Goal: Task Accomplishment & Management: Use online tool/utility

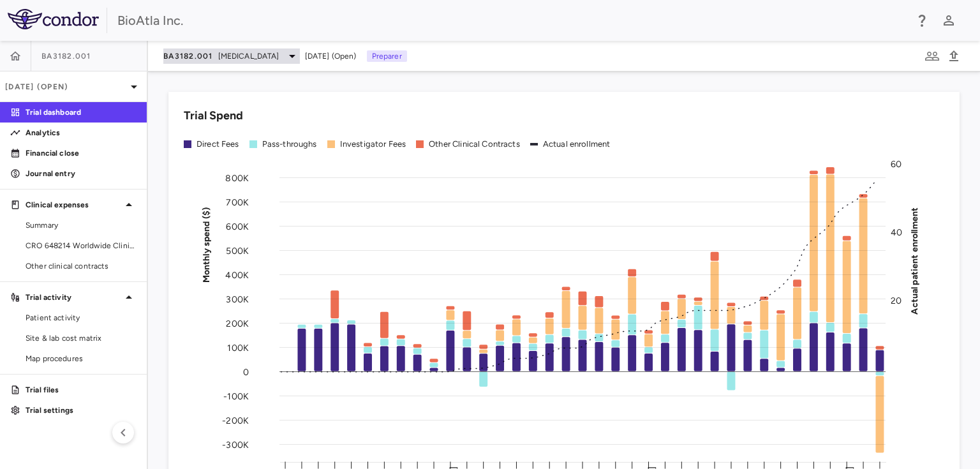
click at [286, 59] on icon at bounding box center [292, 56] width 15 height 15
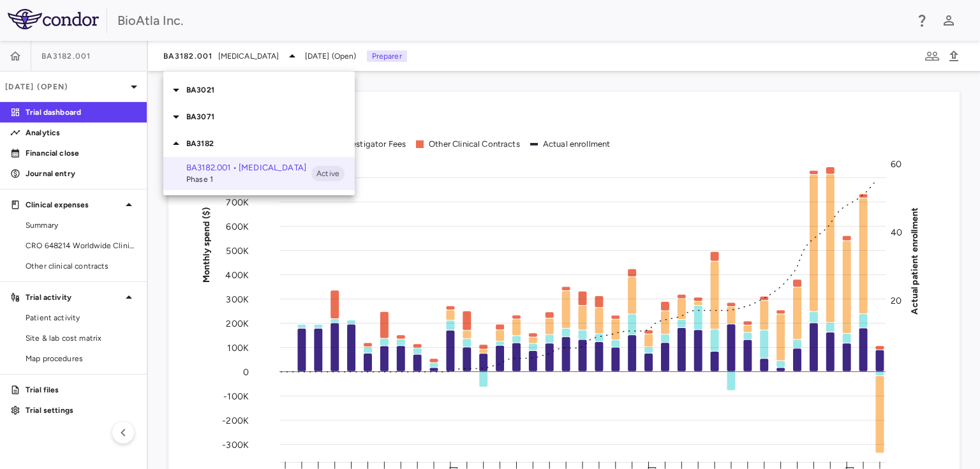
click at [199, 117] on p "BA3071" at bounding box center [270, 116] width 169 height 11
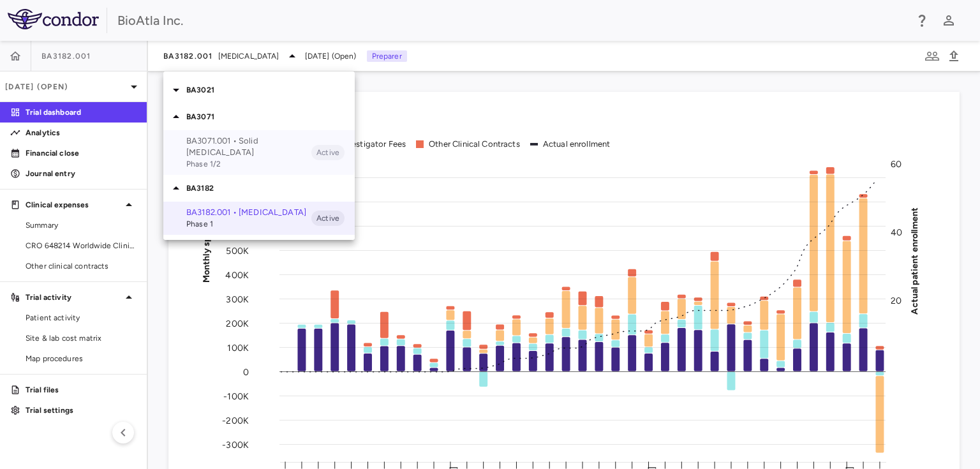
click at [197, 144] on p "BA3071.001 • Solid [MEDICAL_DATA]" at bounding box center [248, 146] width 125 height 23
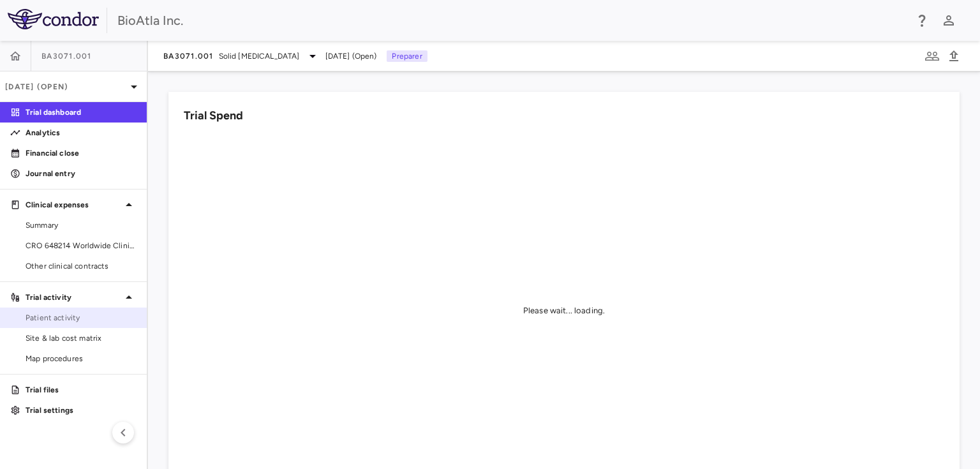
click at [82, 313] on span "Patient activity" at bounding box center [81, 317] width 111 height 11
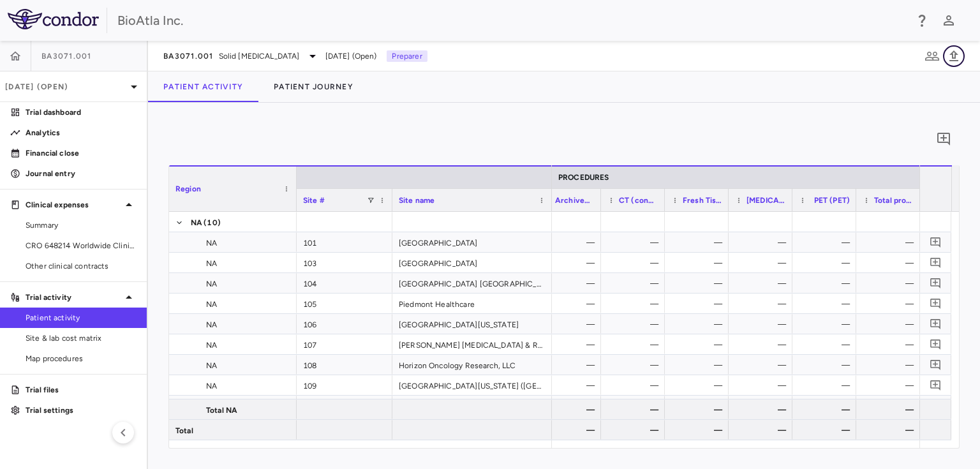
click at [955, 59] on icon "button" at bounding box center [954, 55] width 9 height 11
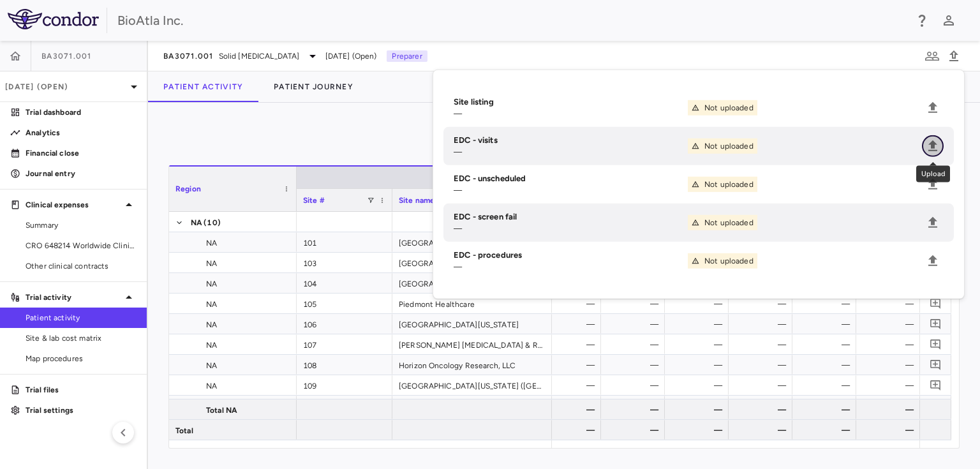
click at [941, 143] on button "Upload" at bounding box center [933, 146] width 22 height 22
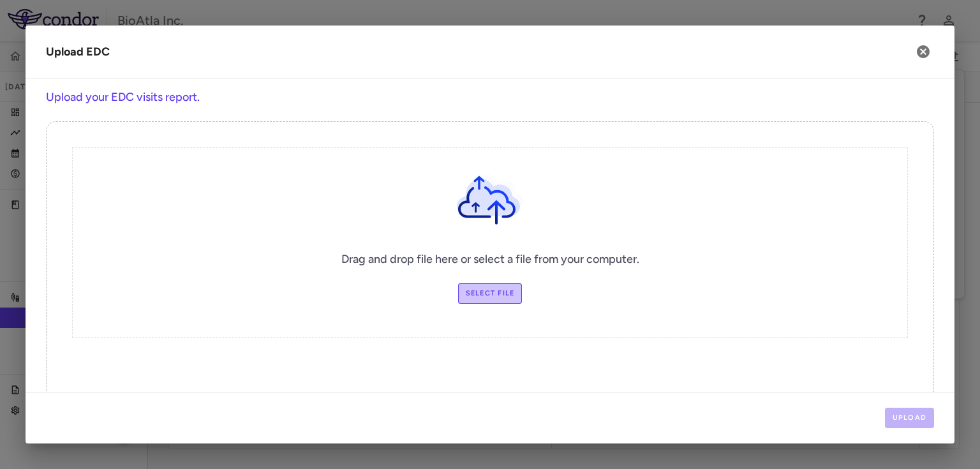
click at [493, 292] on label "Select file" at bounding box center [490, 293] width 64 height 20
click at [0, 0] on input "Select file" at bounding box center [0, 0] width 0 height 0
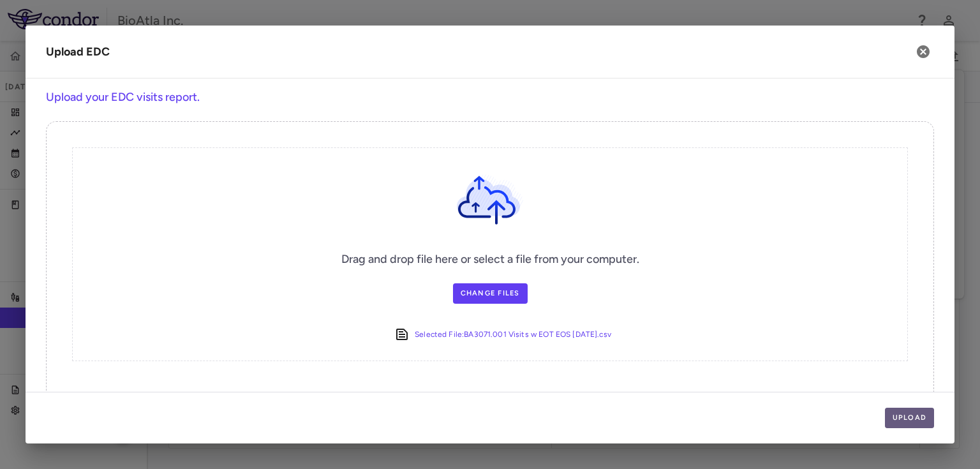
click at [914, 419] on button "Upload" at bounding box center [910, 418] width 50 height 20
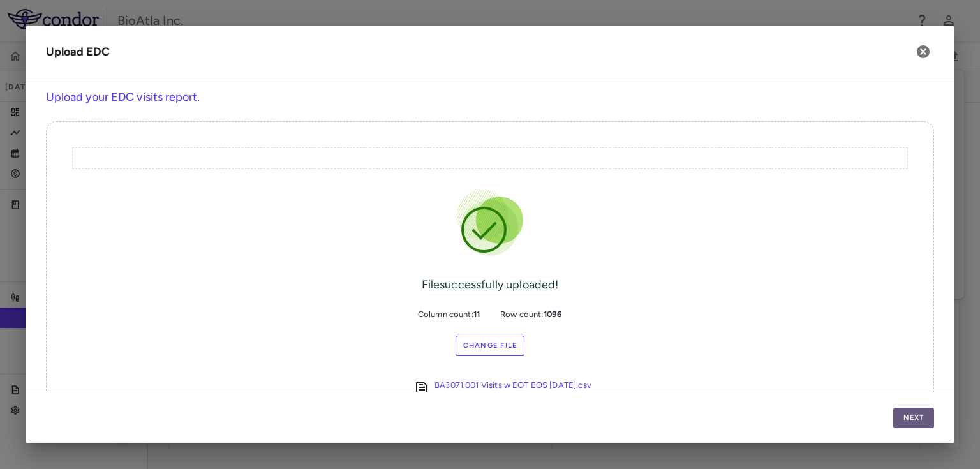
click at [912, 416] on button "Next" at bounding box center [914, 418] width 41 height 20
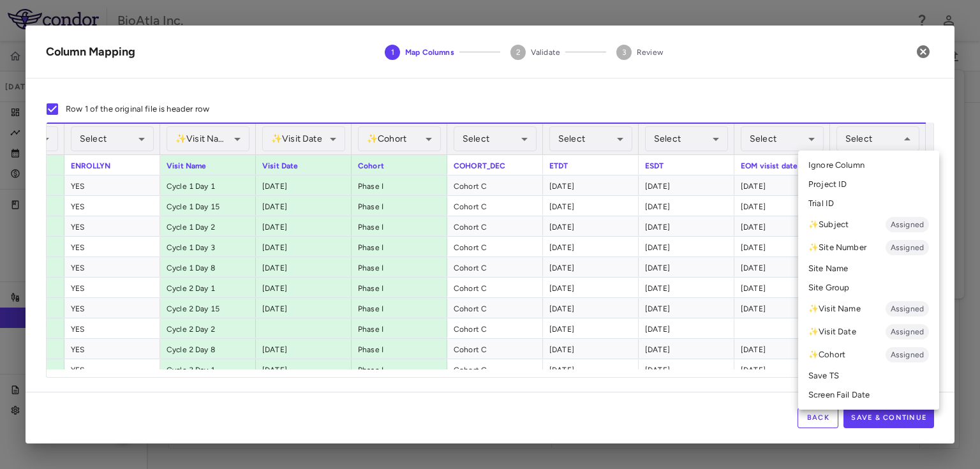
click at [904, 356] on span "Assigned" at bounding box center [907, 354] width 43 height 11
click at [915, 352] on span "Assigned" at bounding box center [907, 354] width 43 height 11
click at [911, 352] on span "Assigned" at bounding box center [907, 354] width 43 height 11
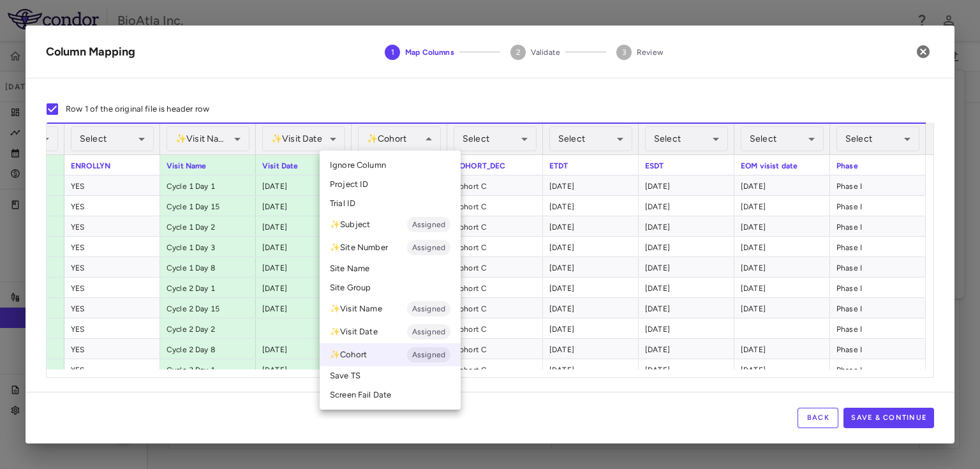
click at [386, 168] on li "Ignore Column" at bounding box center [390, 165] width 141 height 19
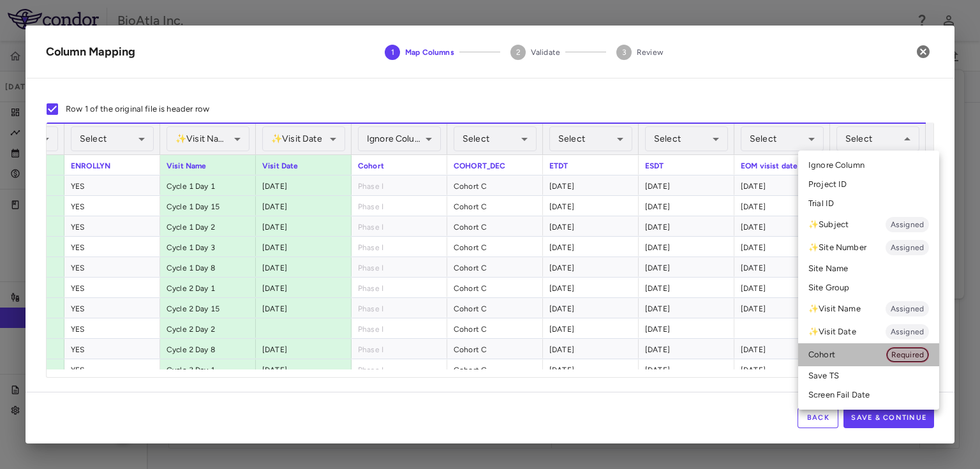
click at [906, 354] on span "Required" at bounding box center [907, 354] width 41 height 11
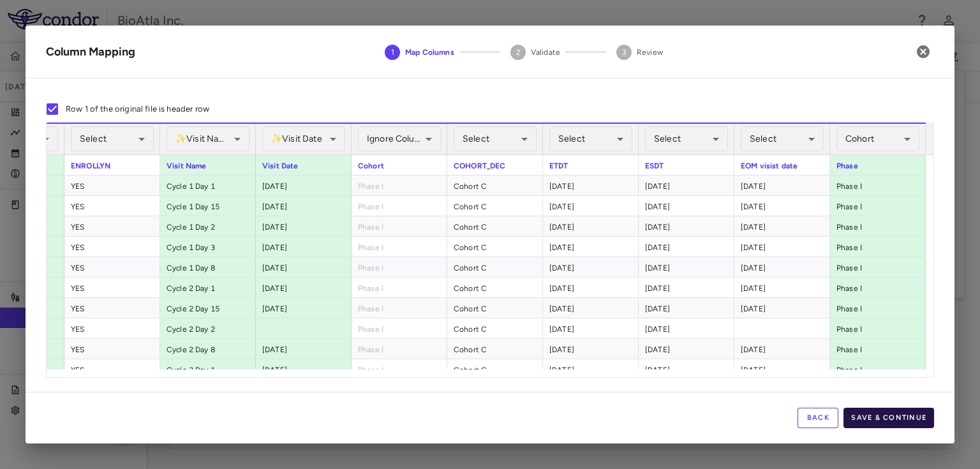
click at [891, 408] on div "Back Save & Continue" at bounding box center [490, 418] width 929 height 52
click at [922, 424] on button "Save & Continue" at bounding box center [889, 418] width 91 height 20
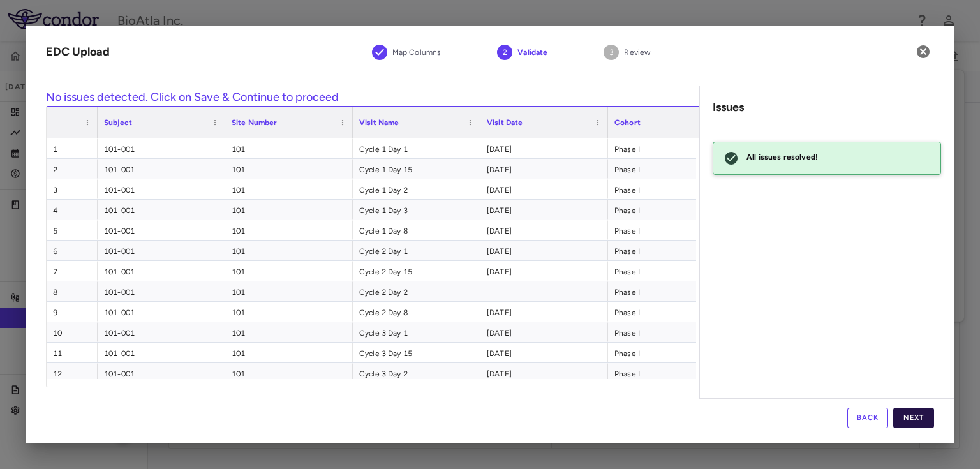
click at [904, 418] on button "Next" at bounding box center [914, 418] width 41 height 20
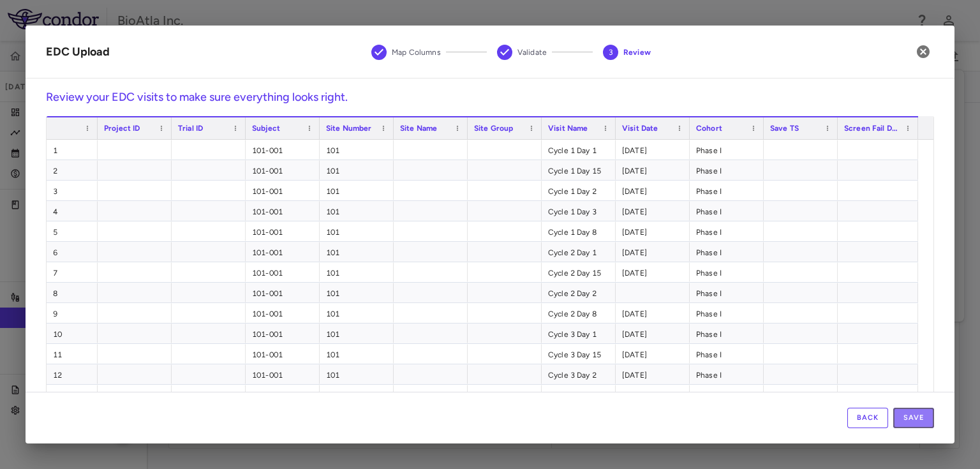
click at [904, 418] on button "Save" at bounding box center [914, 418] width 41 height 20
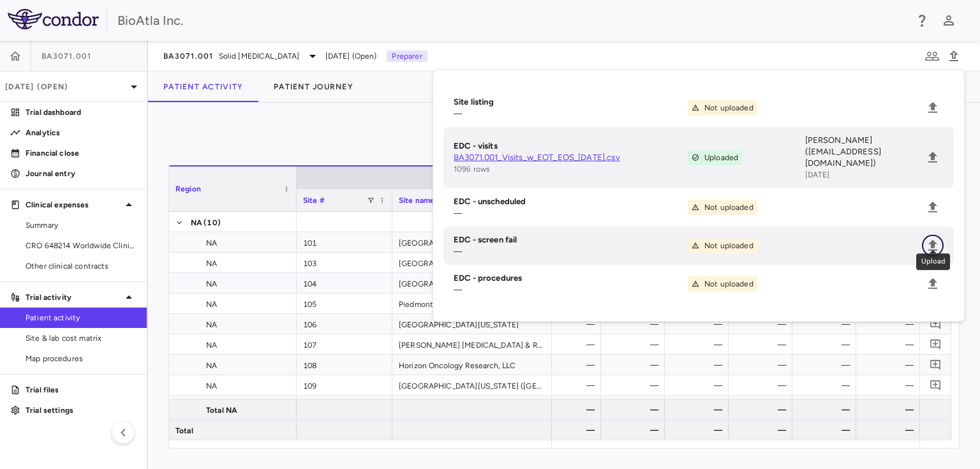
click at [934, 240] on icon "Upload" at bounding box center [933, 245] width 9 height 11
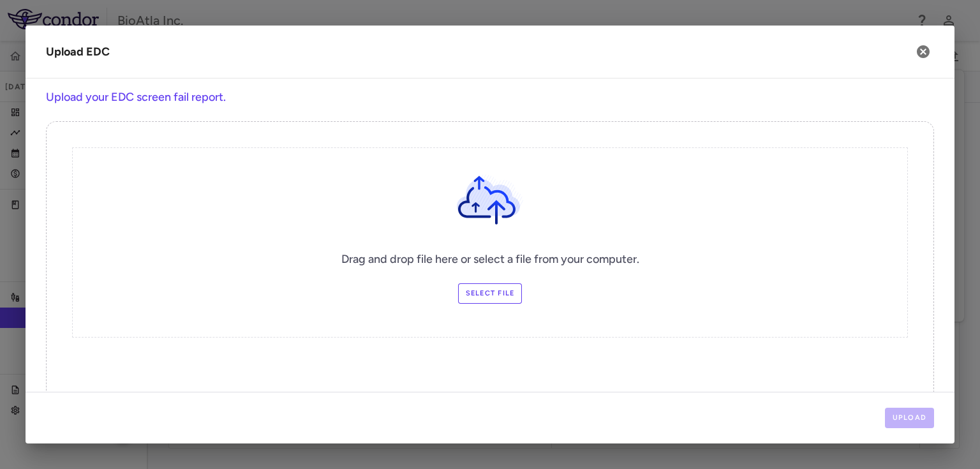
click at [489, 290] on label "Select file" at bounding box center [490, 293] width 64 height 20
click at [0, 0] on input "Select file" at bounding box center [0, 0] width 0 height 0
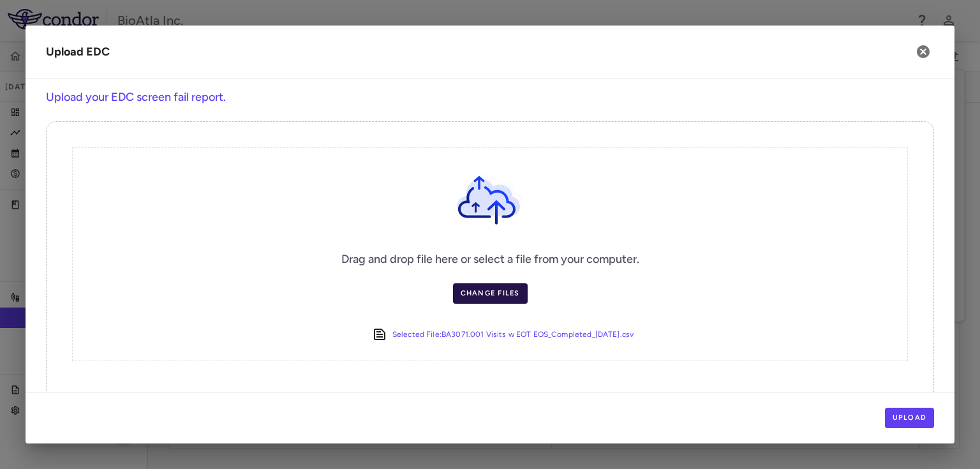
click at [508, 292] on label "Change Files" at bounding box center [490, 293] width 75 height 20
click at [0, 0] on input "Change Files" at bounding box center [0, 0] width 0 height 0
click at [901, 416] on button "Upload" at bounding box center [910, 418] width 50 height 20
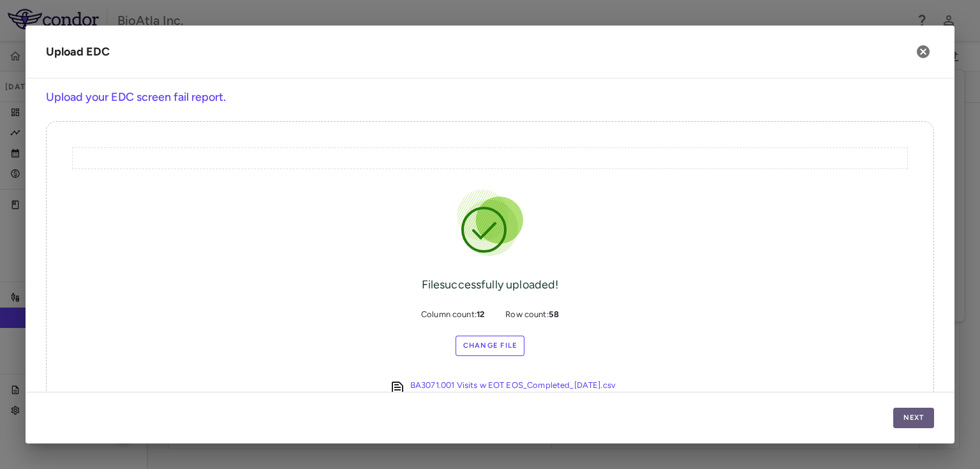
click at [904, 417] on button "Next" at bounding box center [914, 418] width 41 height 20
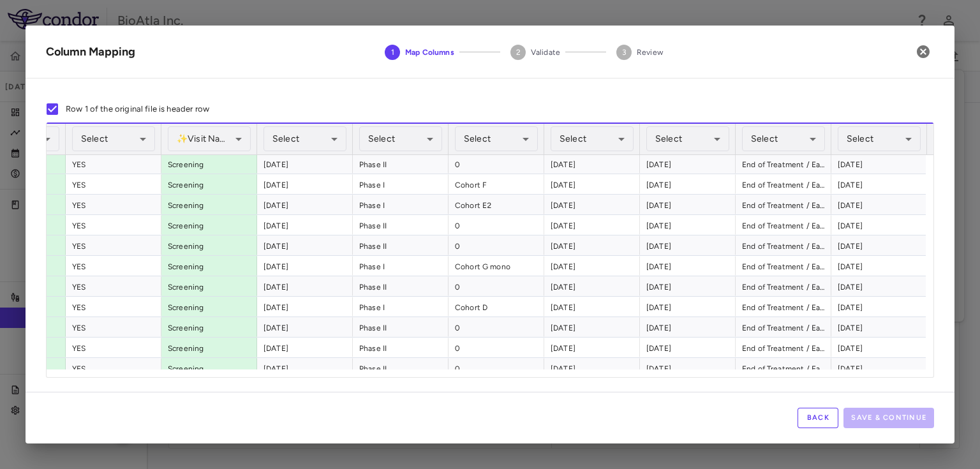
scroll to position [0, 278]
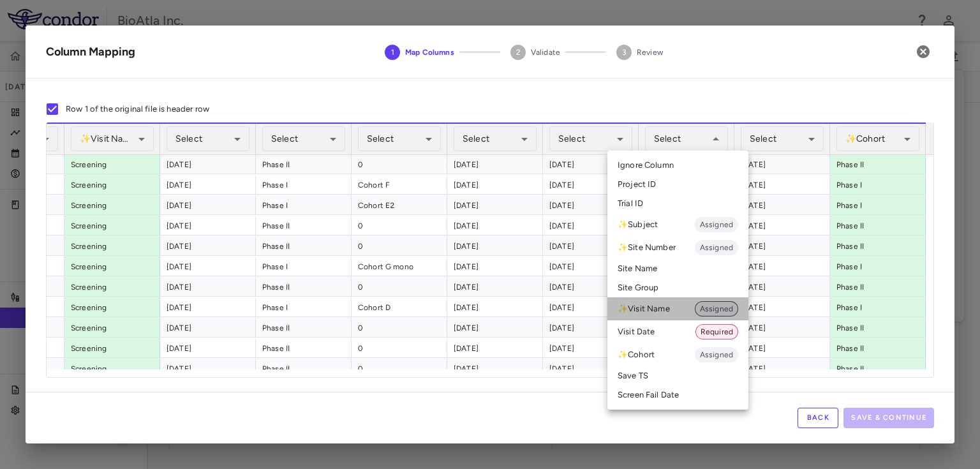
click at [705, 308] on span "Assigned" at bounding box center [716, 308] width 43 height 11
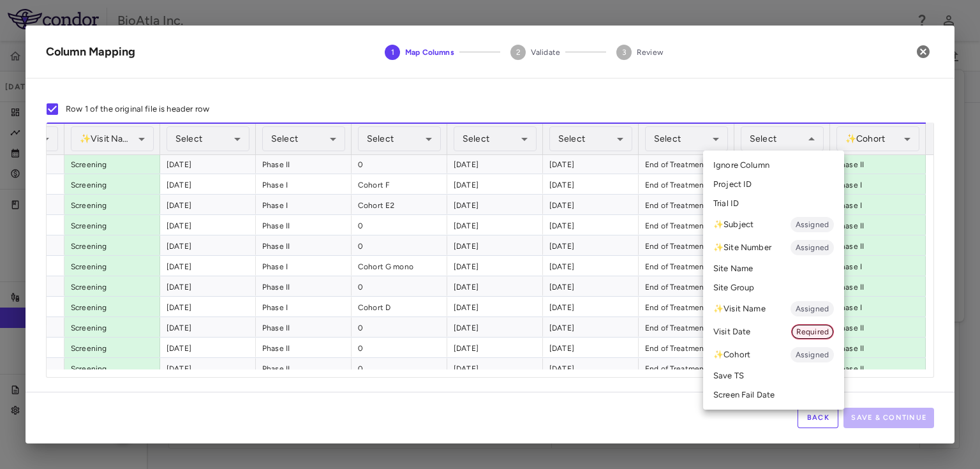
click at [814, 330] on span "Required" at bounding box center [812, 331] width 41 height 11
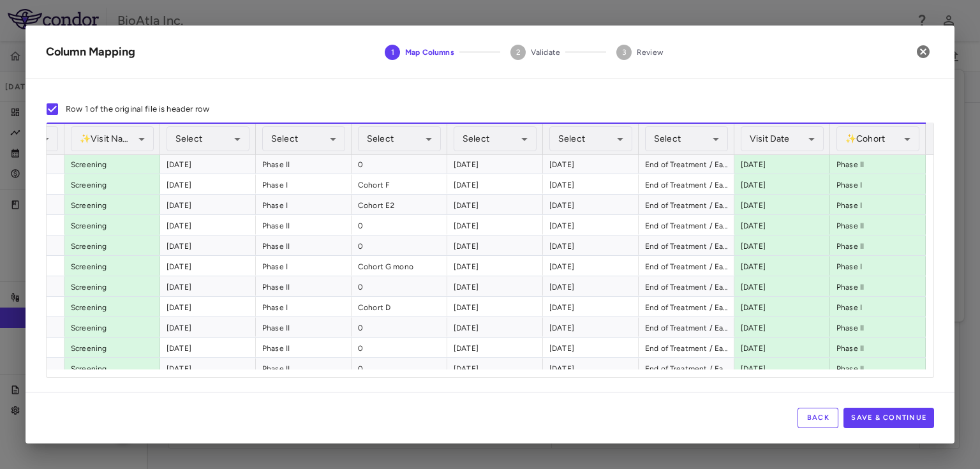
scroll to position [0, 273]
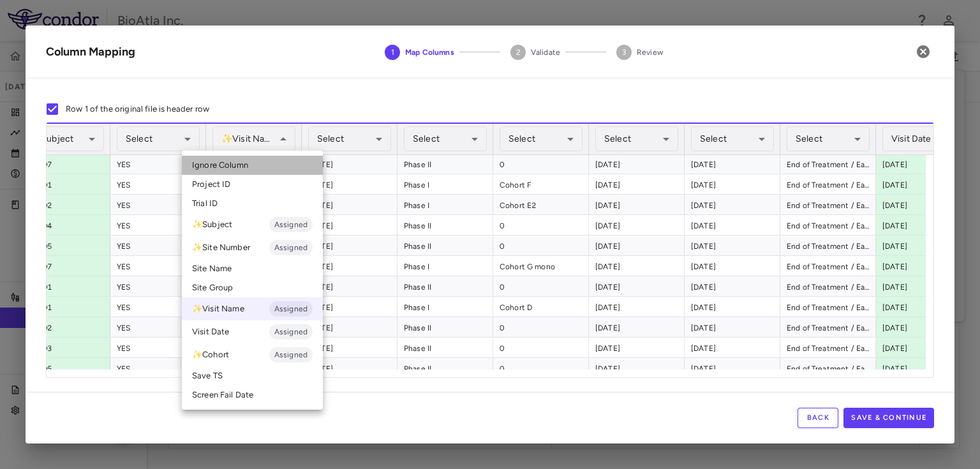
click at [247, 163] on span "Ignore Column" at bounding box center [220, 165] width 56 height 11
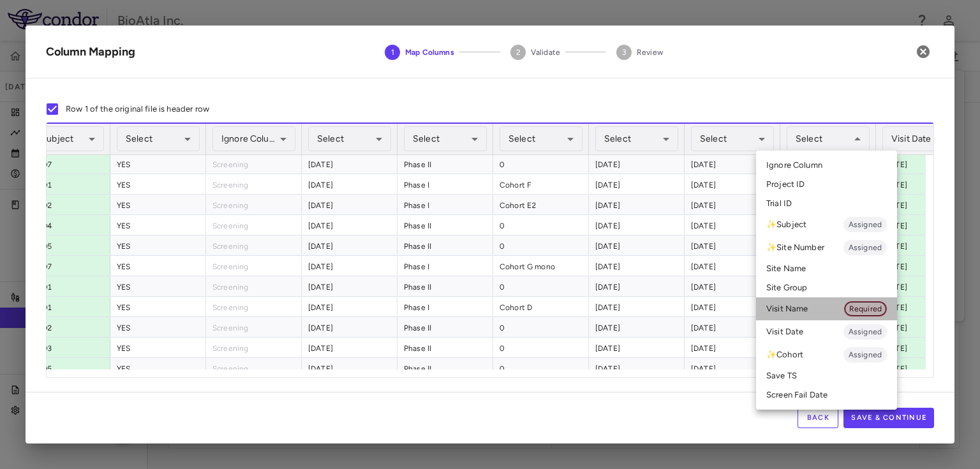
click at [871, 304] on span "Required" at bounding box center [865, 308] width 41 height 11
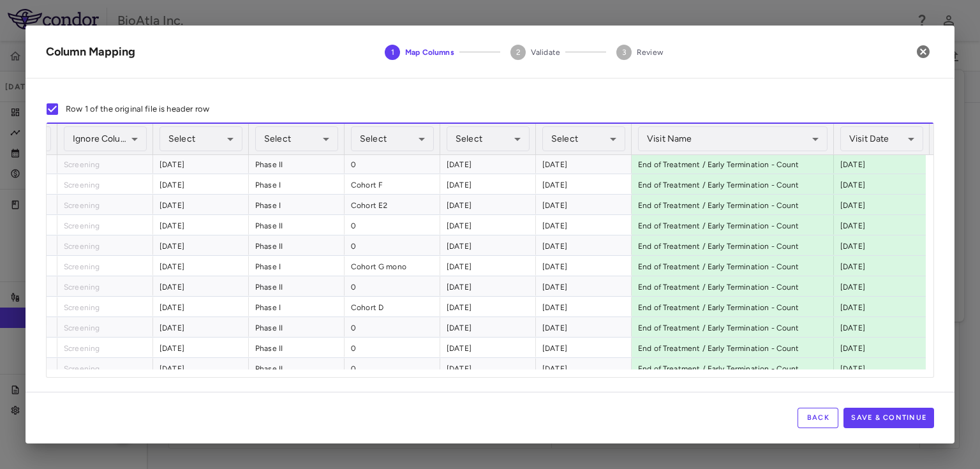
drag, startPoint x: 725, startPoint y: 130, endPoint x: 808, endPoint y: 335, distance: 221.0
click at [832, 134] on div at bounding box center [833, 139] width 5 height 31
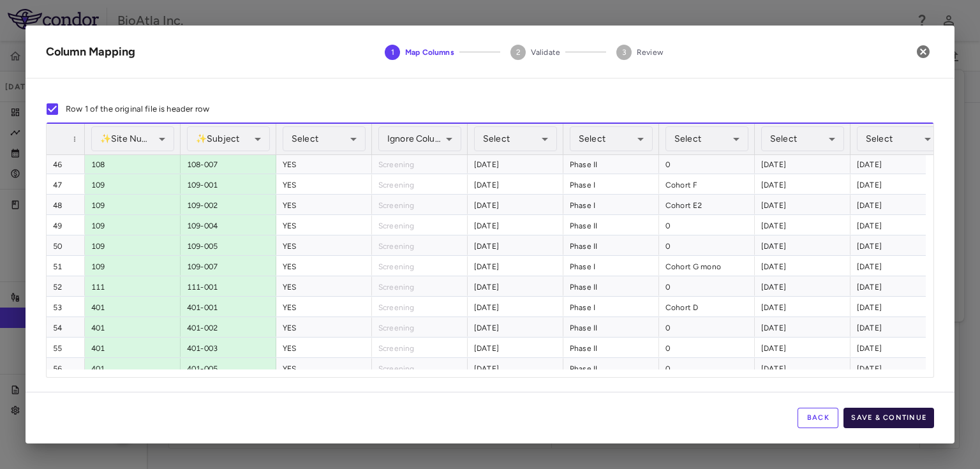
click at [914, 413] on button "Save & Continue" at bounding box center [889, 418] width 91 height 20
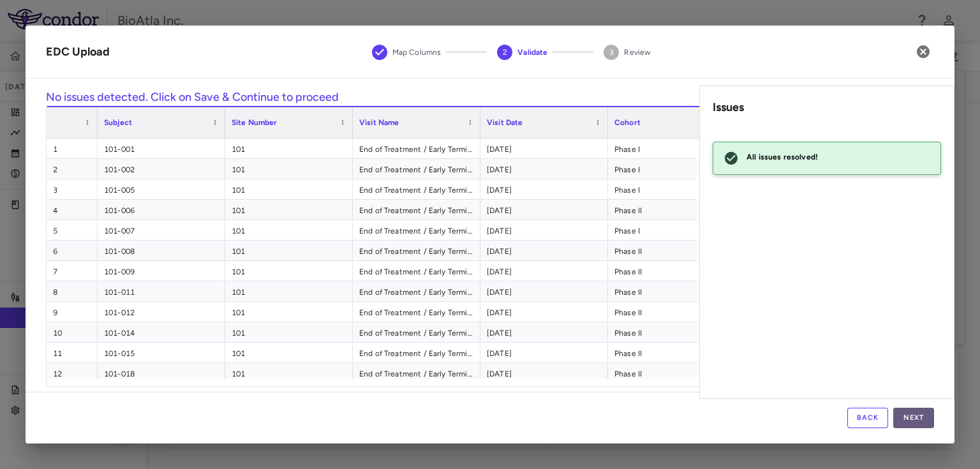
click at [910, 421] on button "Next" at bounding box center [914, 418] width 41 height 20
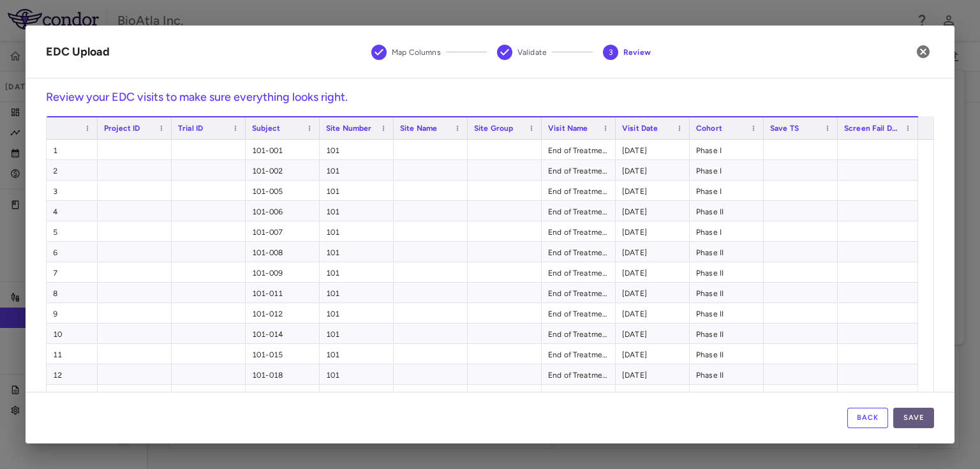
click at [912, 421] on button "Save" at bounding box center [914, 418] width 41 height 20
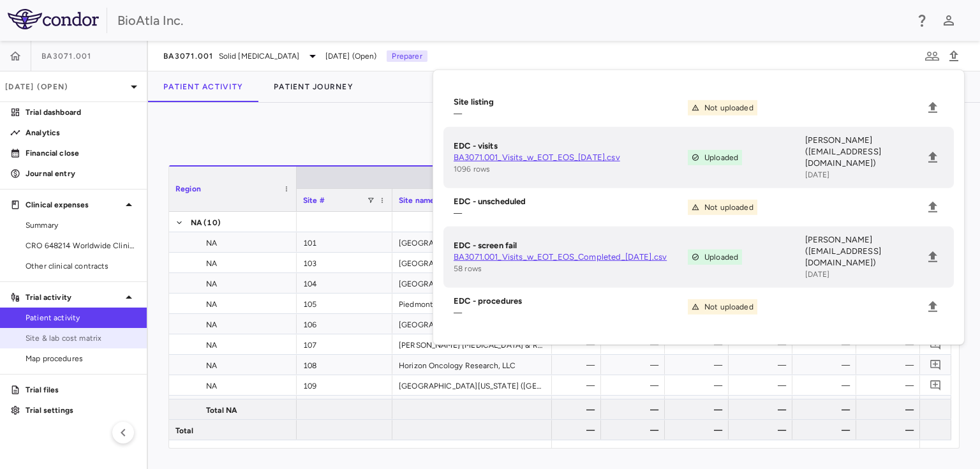
click at [61, 337] on span "Site & lab cost matrix" at bounding box center [81, 338] width 111 height 11
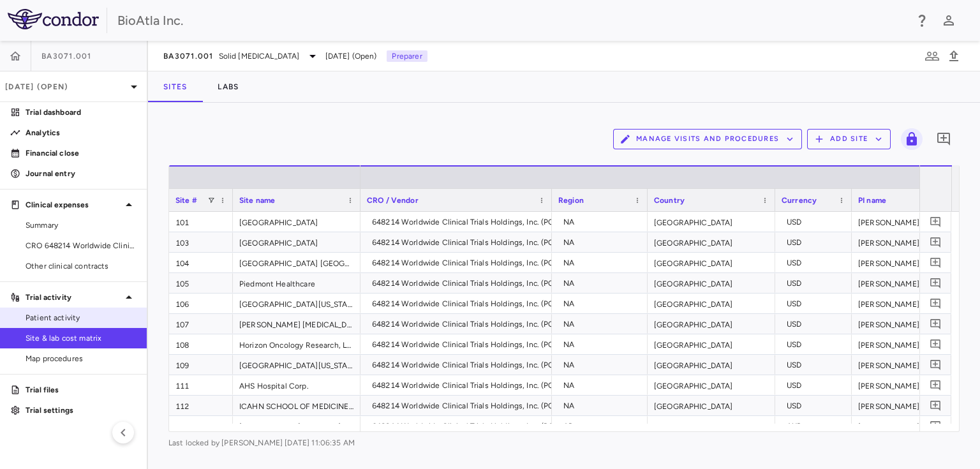
click at [61, 322] on span "Patient activity" at bounding box center [81, 317] width 111 height 11
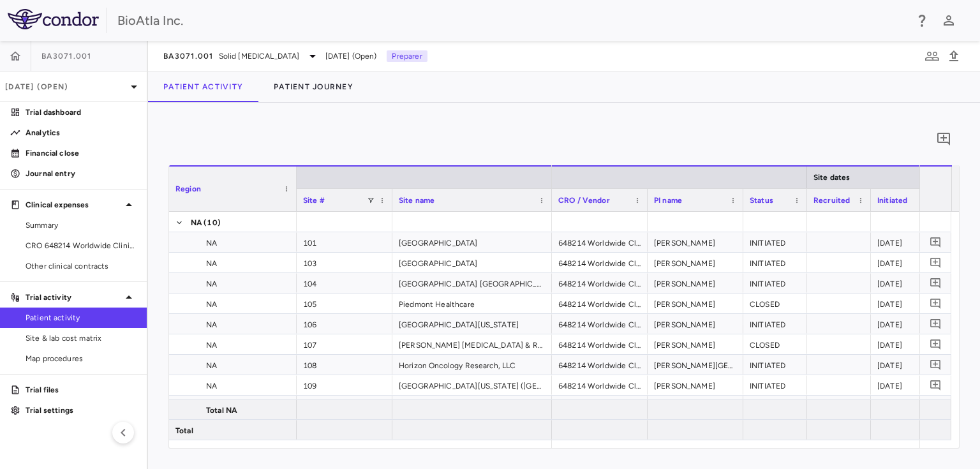
drag, startPoint x: 564, startPoint y: 449, endPoint x: 598, endPoint y: 457, distance: 35.3
click at [598, 457] on div "0 Region Drag here to set column labels Region Site # Site name NA" at bounding box center [564, 286] width 832 height 366
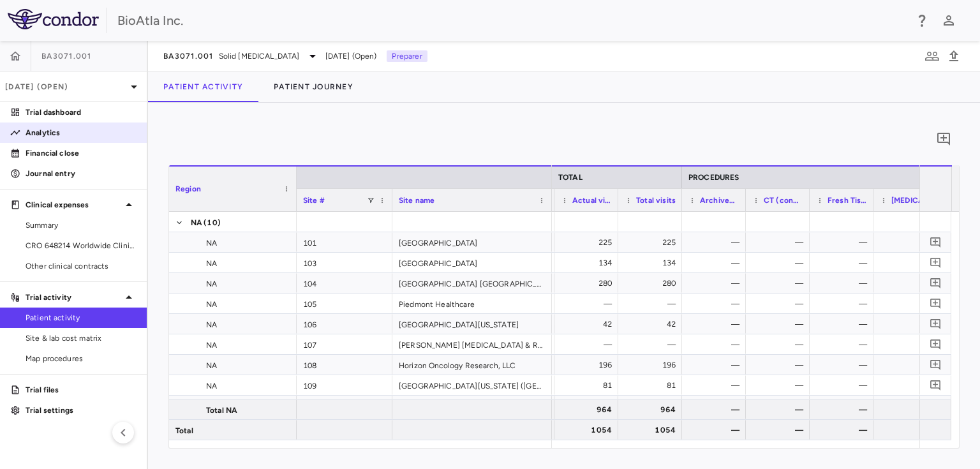
click at [41, 129] on p "Analytics" at bounding box center [81, 132] width 111 height 11
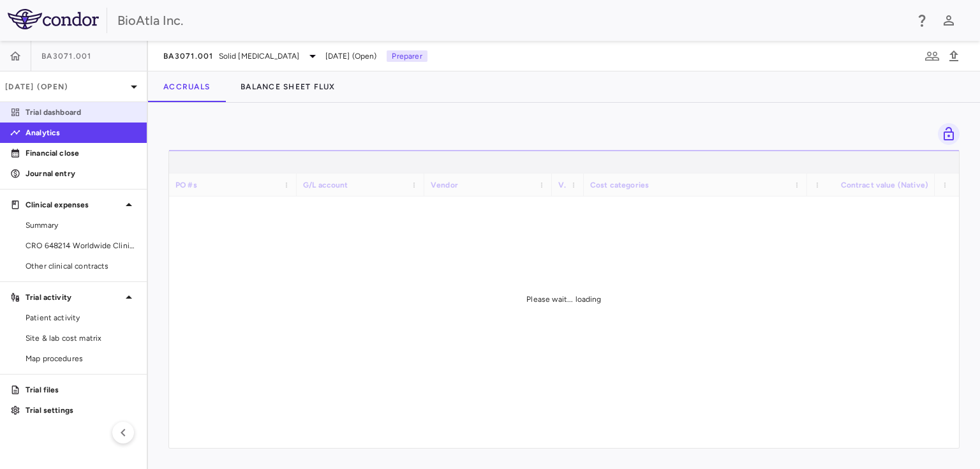
click at [42, 115] on p "Trial dashboard" at bounding box center [81, 112] width 111 height 11
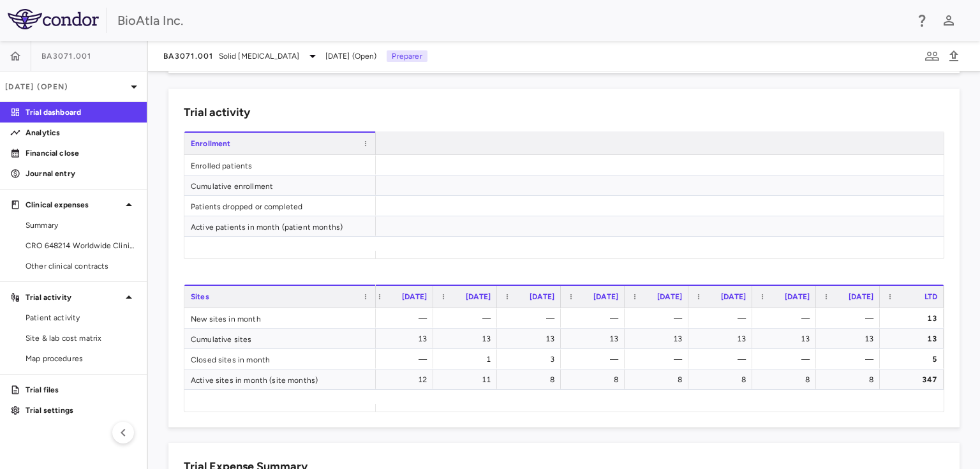
scroll to position [0, 2375]
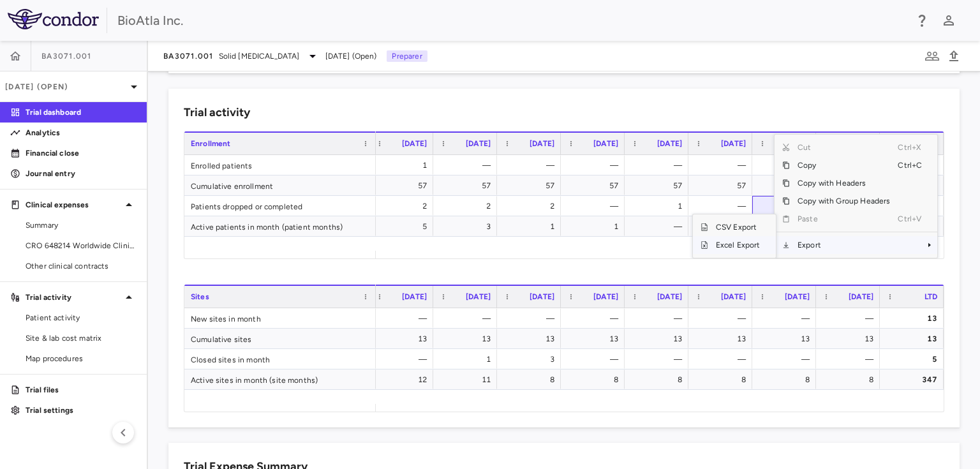
click at [754, 245] on span "Excel Export" at bounding box center [738, 245] width 60 height 18
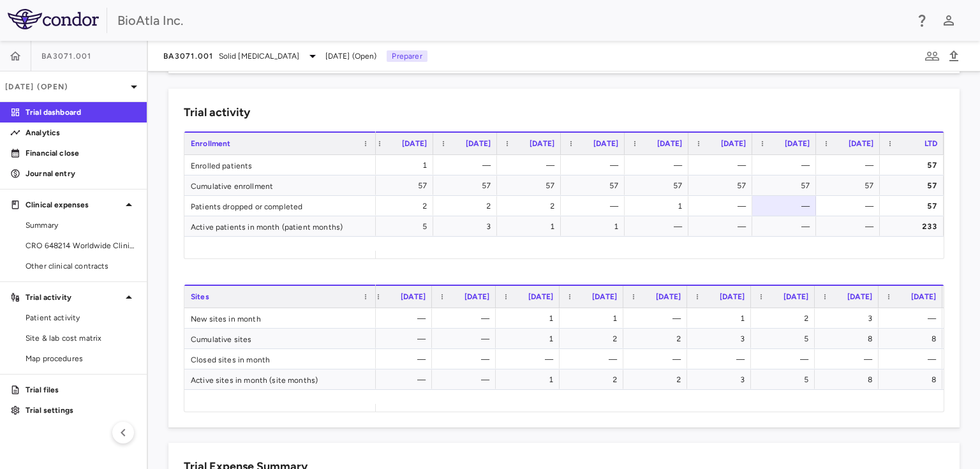
scroll to position [0, 0]
click at [79, 236] on link "CRO 648214 Worldwide Clinical Trials Holdings, Inc." at bounding box center [73, 245] width 147 height 19
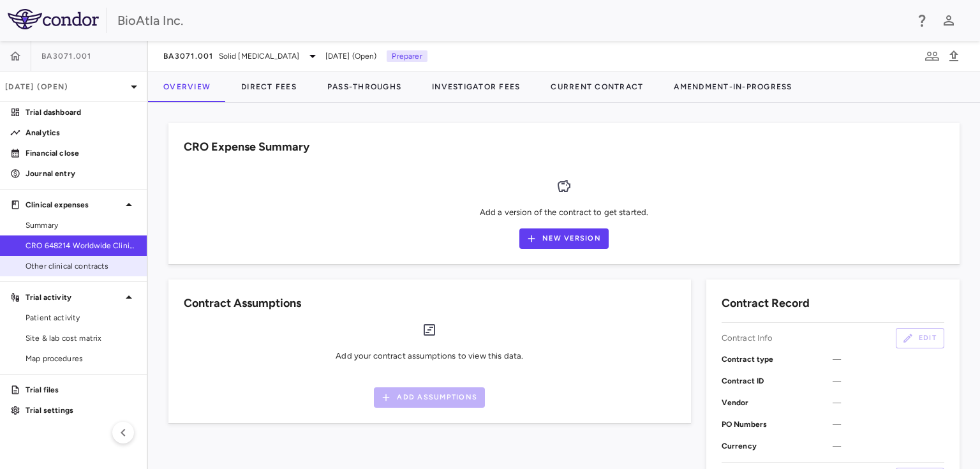
click at [63, 262] on span "Other clinical contracts" at bounding box center [81, 265] width 111 height 11
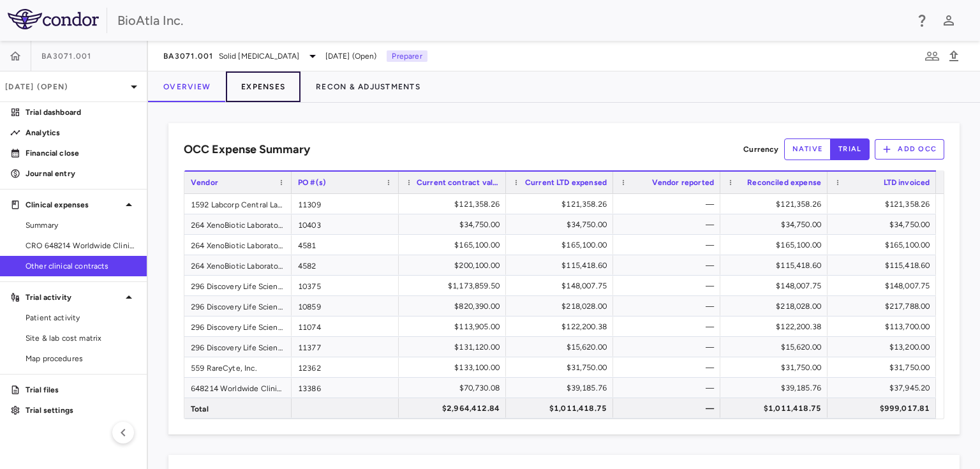
click at [262, 84] on button "Expenses" at bounding box center [263, 86] width 75 height 31
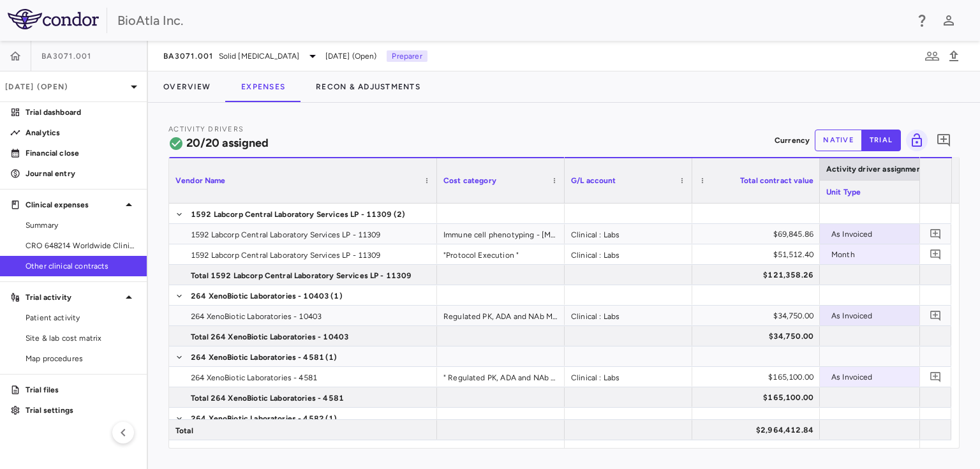
drag, startPoint x: 294, startPoint y: 163, endPoint x: 434, endPoint y: 171, distance: 140.6
click at [434, 171] on div at bounding box center [436, 180] width 5 height 45
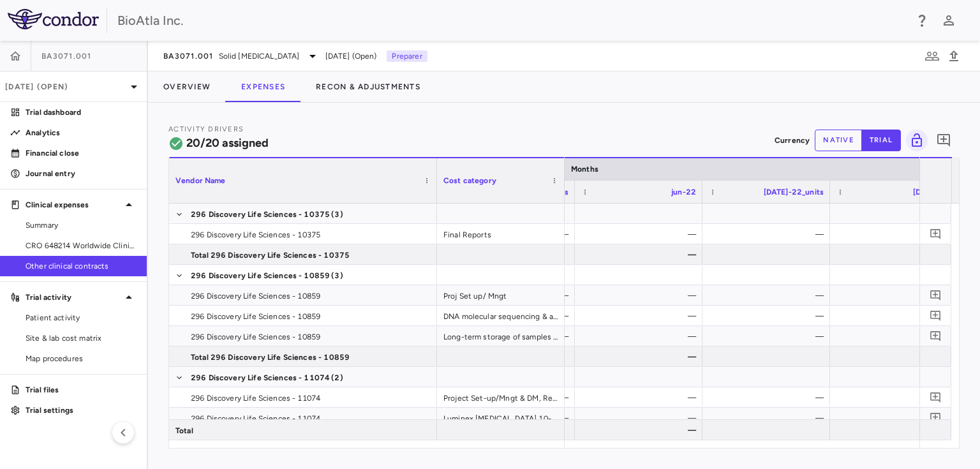
scroll to position [0, 2961]
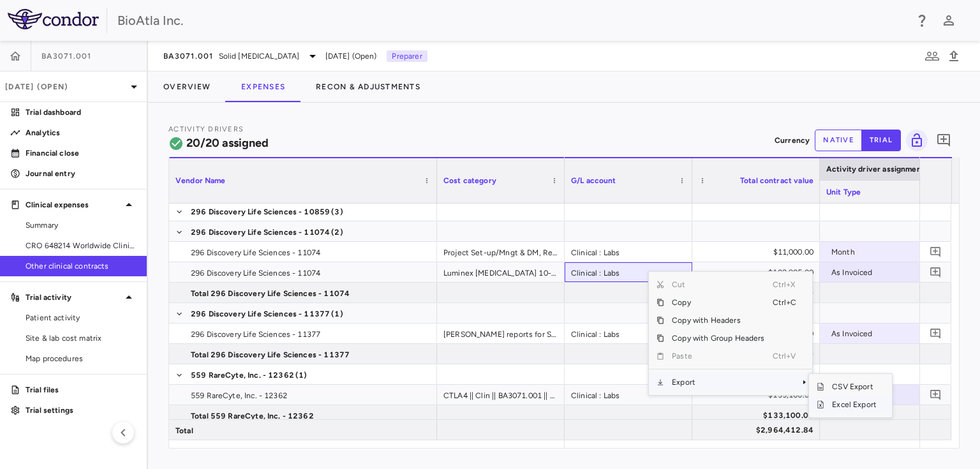
click at [844, 401] on span "Excel Export" at bounding box center [855, 405] width 60 height 18
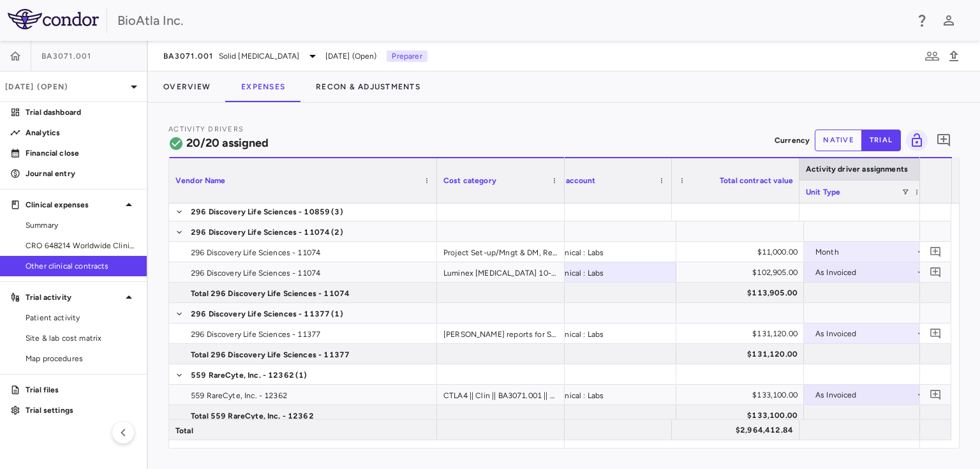
scroll to position [0, 20]
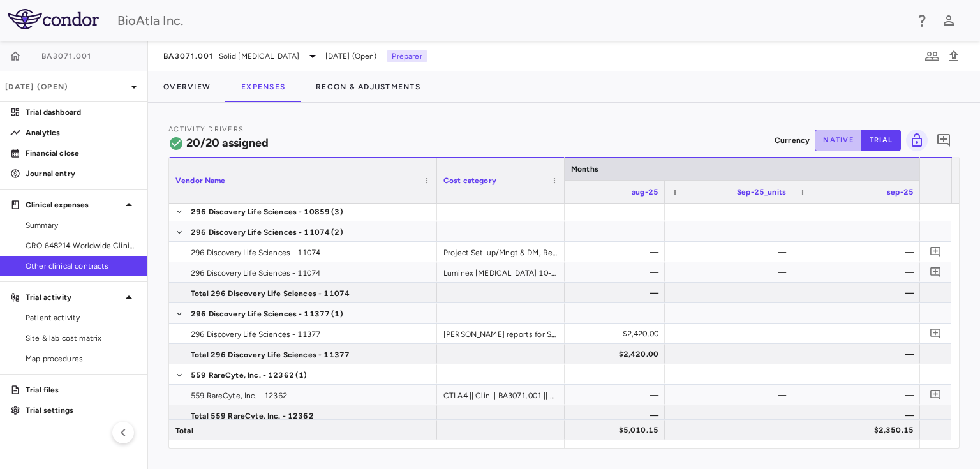
click at [851, 139] on button "native" at bounding box center [838, 141] width 47 height 22
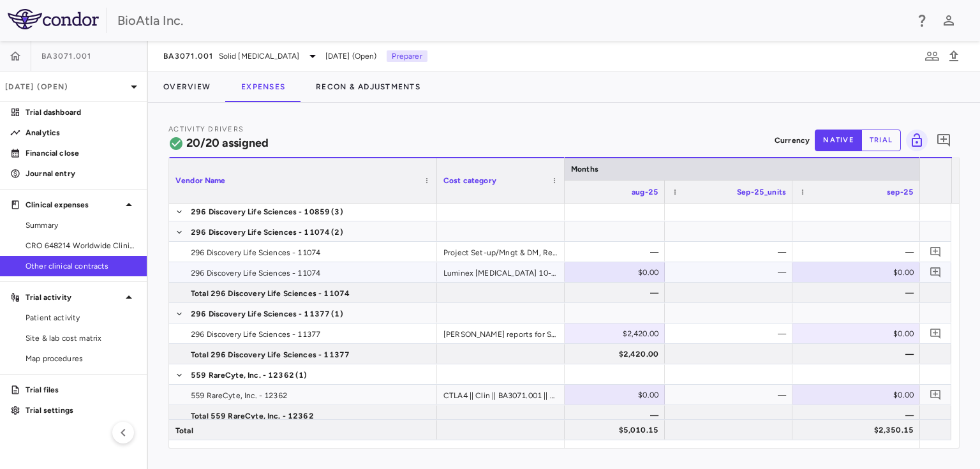
click at [851, 273] on div "$0.00" at bounding box center [859, 272] width 110 height 20
type input "*****"
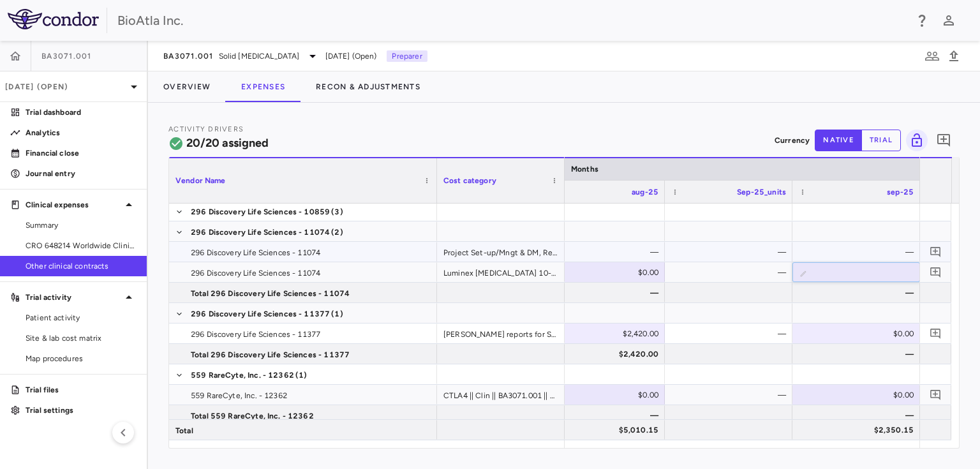
click at [844, 246] on div "—" at bounding box center [859, 252] width 110 height 20
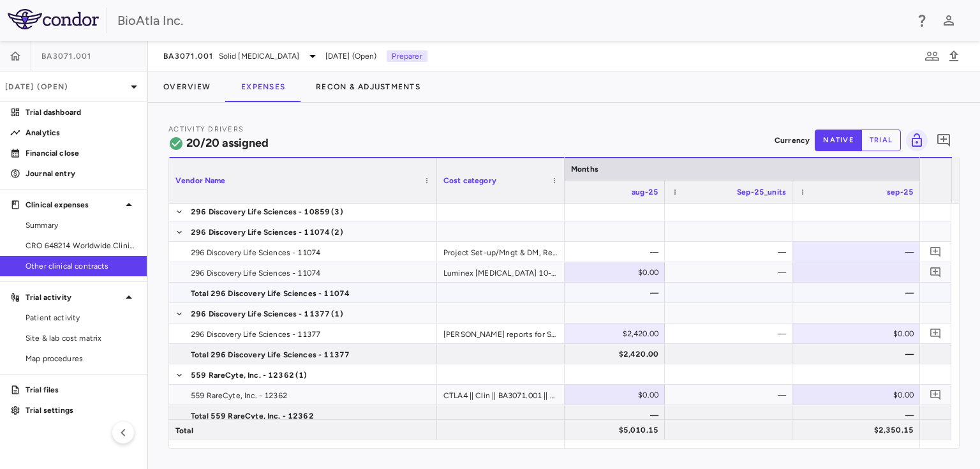
click at [808, 283] on div "—" at bounding box center [857, 293] width 128 height 20
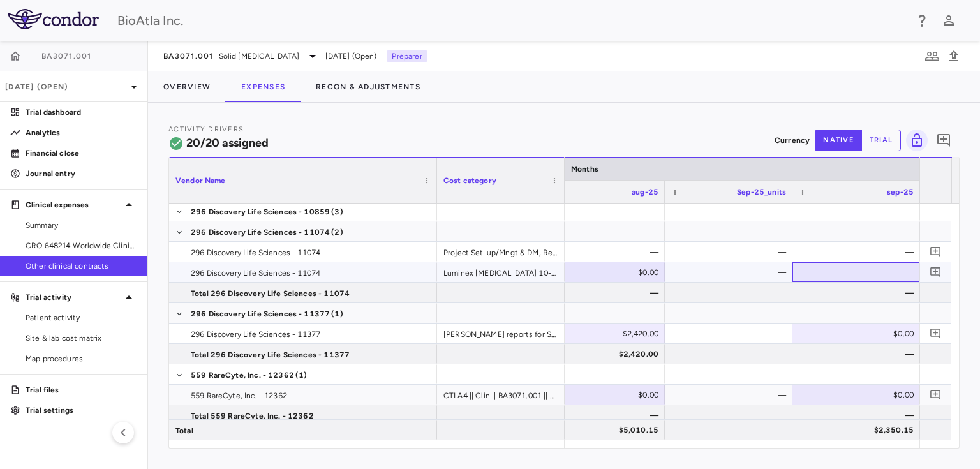
click at [805, 276] on div at bounding box center [856, 272] width 115 height 19
click at [804, 275] on icon at bounding box center [804, 274] width 8 height 8
type input "*"
type input "*****"
click at [608, 271] on div "$0.00" at bounding box center [604, 272] width 110 height 20
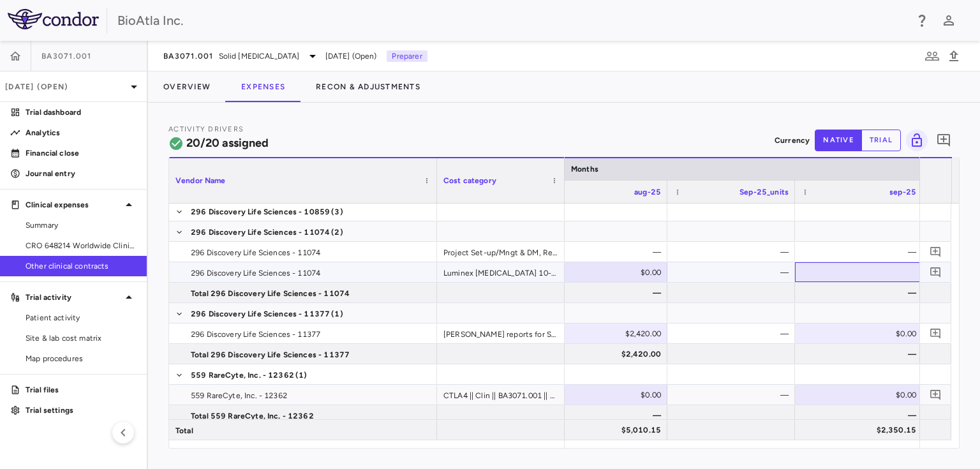
click at [865, 275] on div at bounding box center [859, 272] width 115 height 19
click at [860, 274] on div at bounding box center [859, 272] width 115 height 19
click at [345, 94] on button "Recon & Adjustments" at bounding box center [368, 86] width 135 height 31
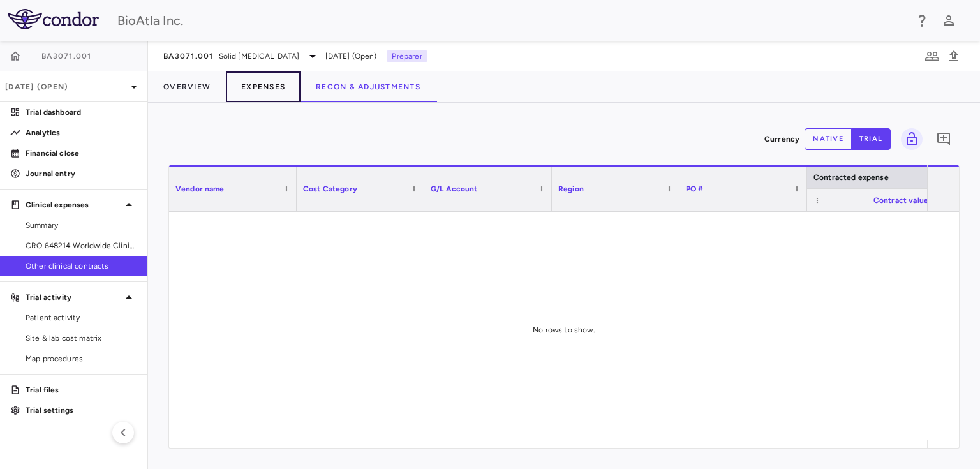
click at [273, 89] on button "Expenses" at bounding box center [263, 86] width 75 height 31
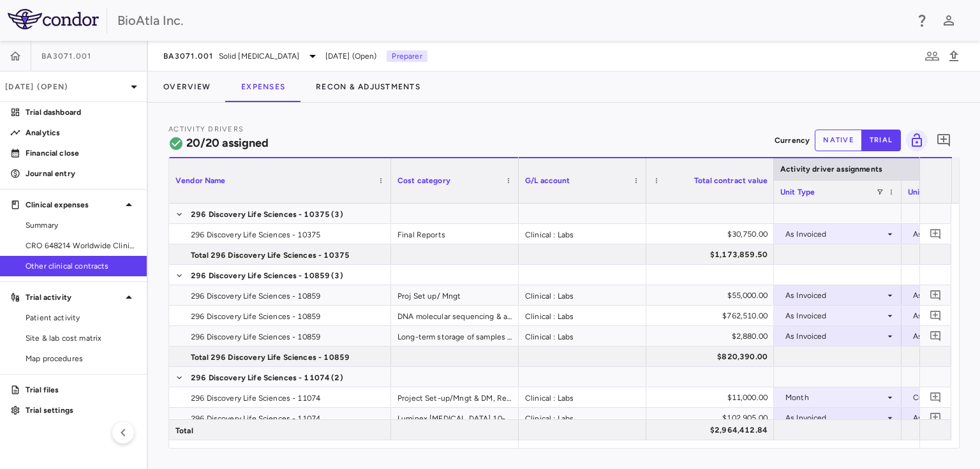
drag, startPoint x: 296, startPoint y: 162, endPoint x: 391, endPoint y: 169, distance: 94.7
click at [391, 180] on div "Vendor Name Cost category" at bounding box center [344, 191] width 350 height 23
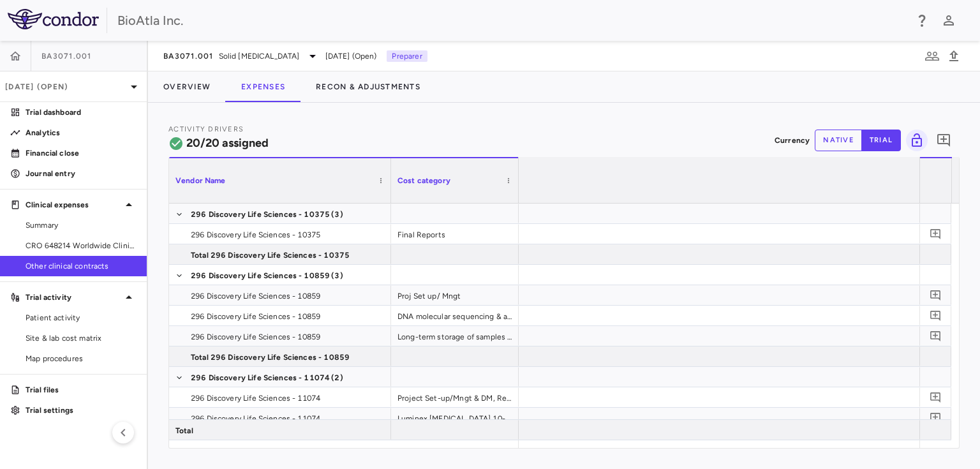
scroll to position [0, 12459]
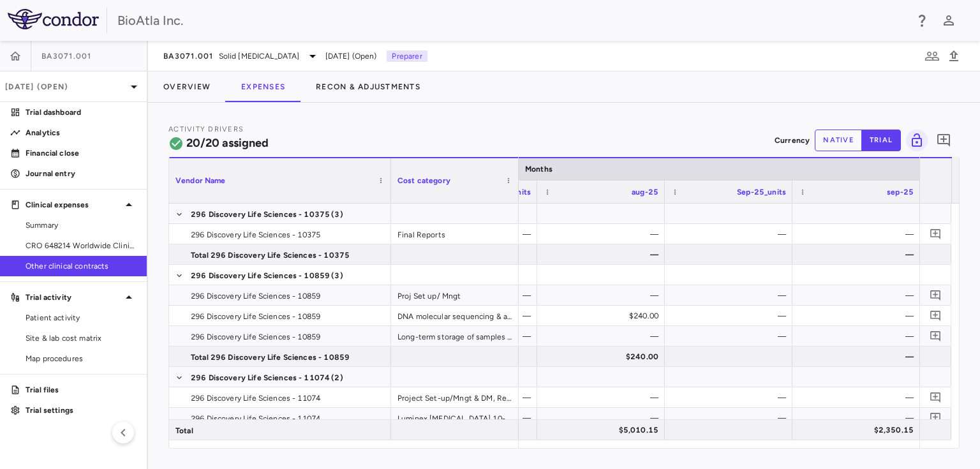
click at [820, 133] on button "native" at bounding box center [838, 141] width 47 height 22
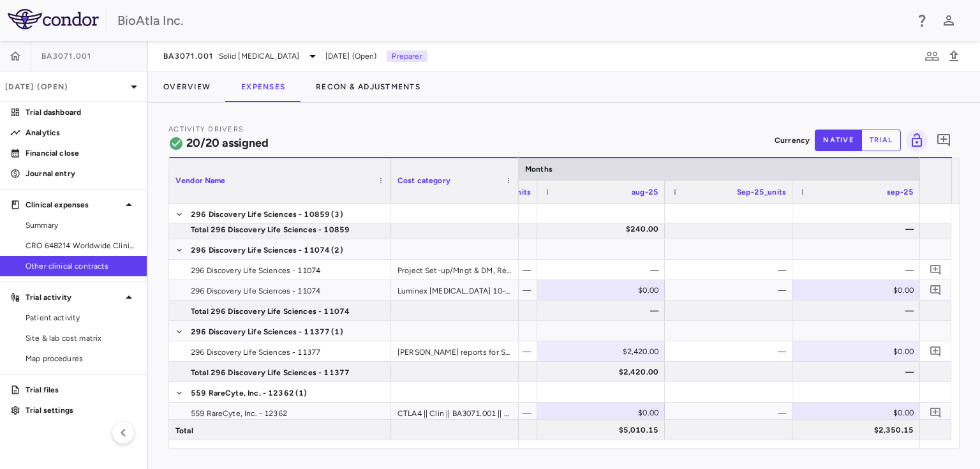
scroll to position [435, 0]
drag, startPoint x: 870, startPoint y: 276, endPoint x: 869, endPoint y: 282, distance: 6.4
click at [868, 292] on div "$0.00" at bounding box center [859, 289] width 110 height 20
type input "*****"
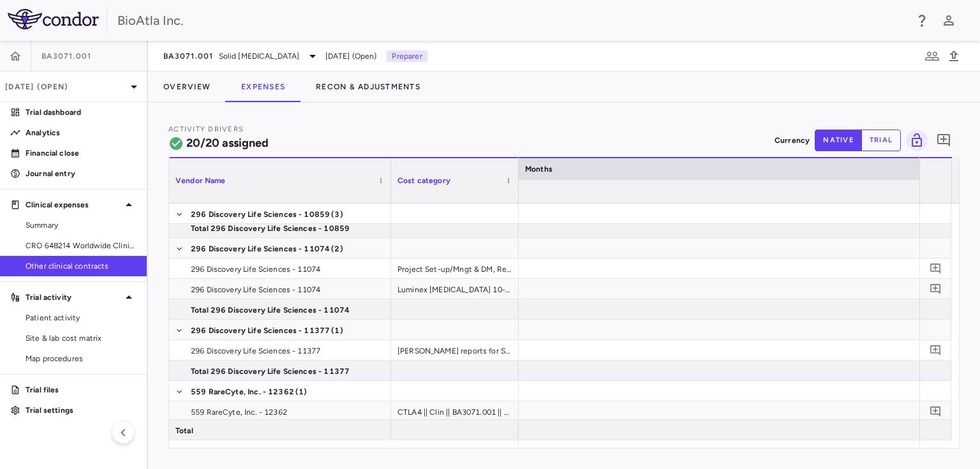
scroll to position [0, 4678]
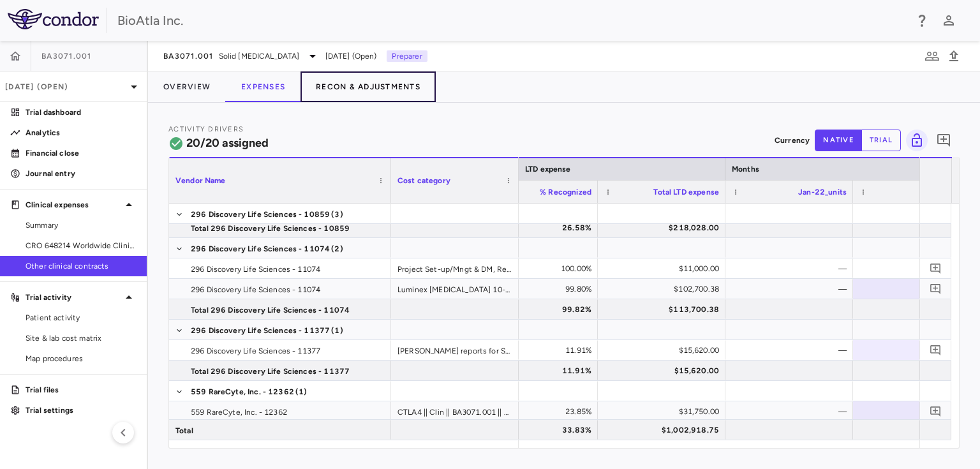
click at [387, 88] on button "Recon & Adjustments" at bounding box center [368, 86] width 135 height 31
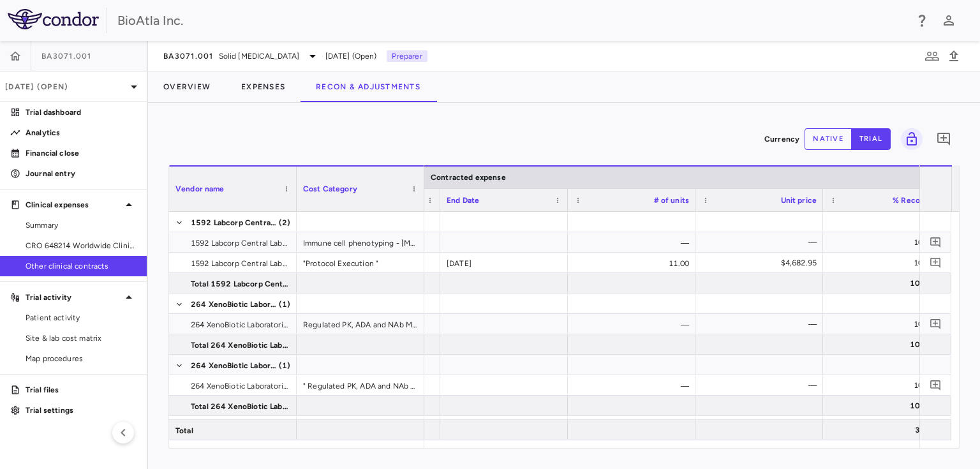
scroll to position [0, 1307]
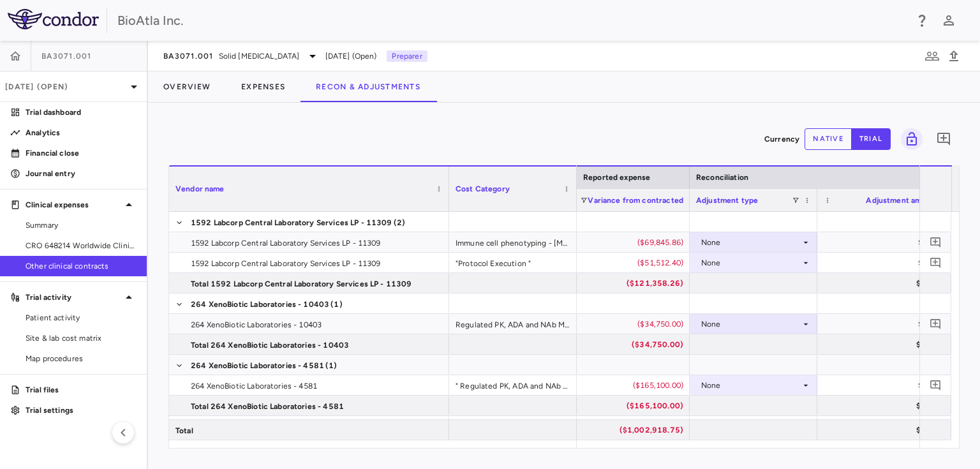
drag, startPoint x: 294, startPoint y: 176, endPoint x: 447, endPoint y: 154, distance: 154.0
click at [447, 154] on div "Currency native trial 0 Press ENTER to sort. Press ALT DOWN to open column menu…" at bounding box center [564, 286] width 791 height 326
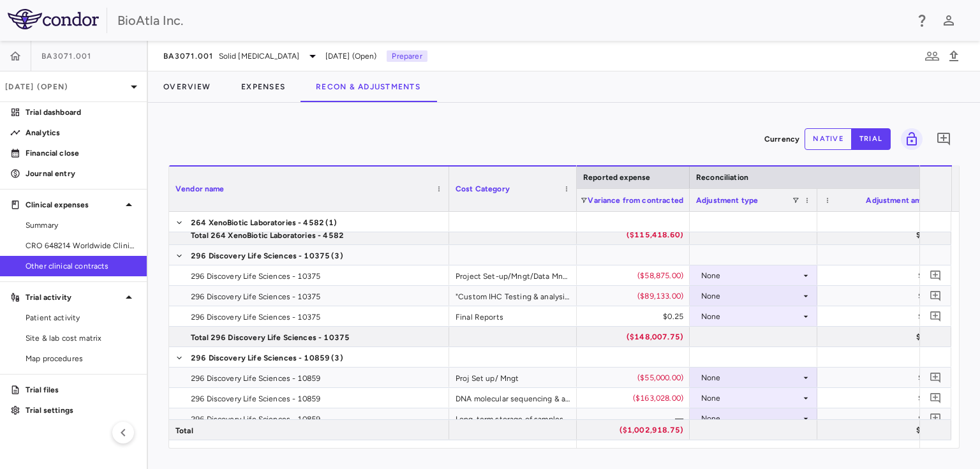
scroll to position [295, 0]
